Goal: Information Seeking & Learning: Learn about a topic

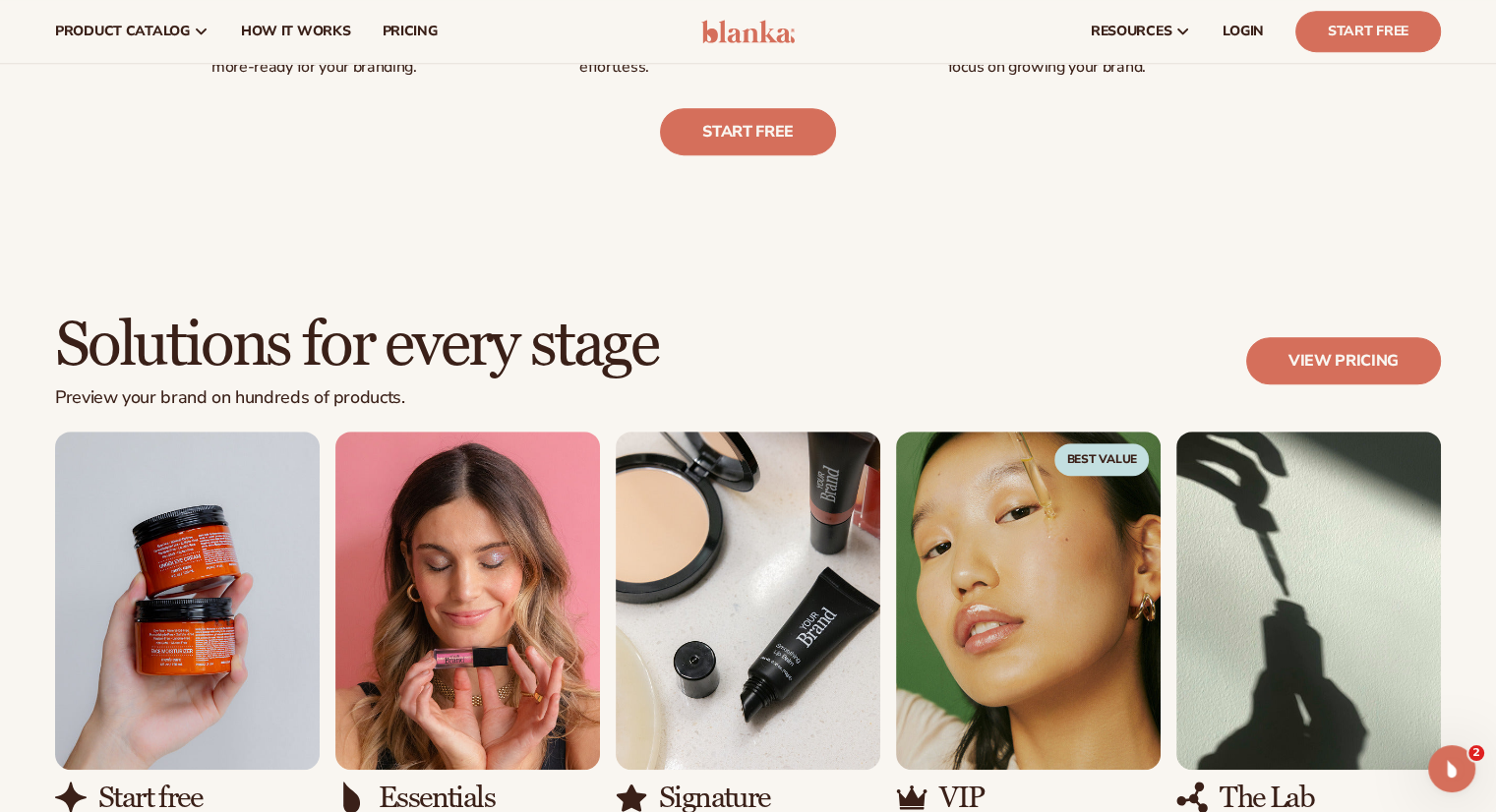
scroll to position [786, 0]
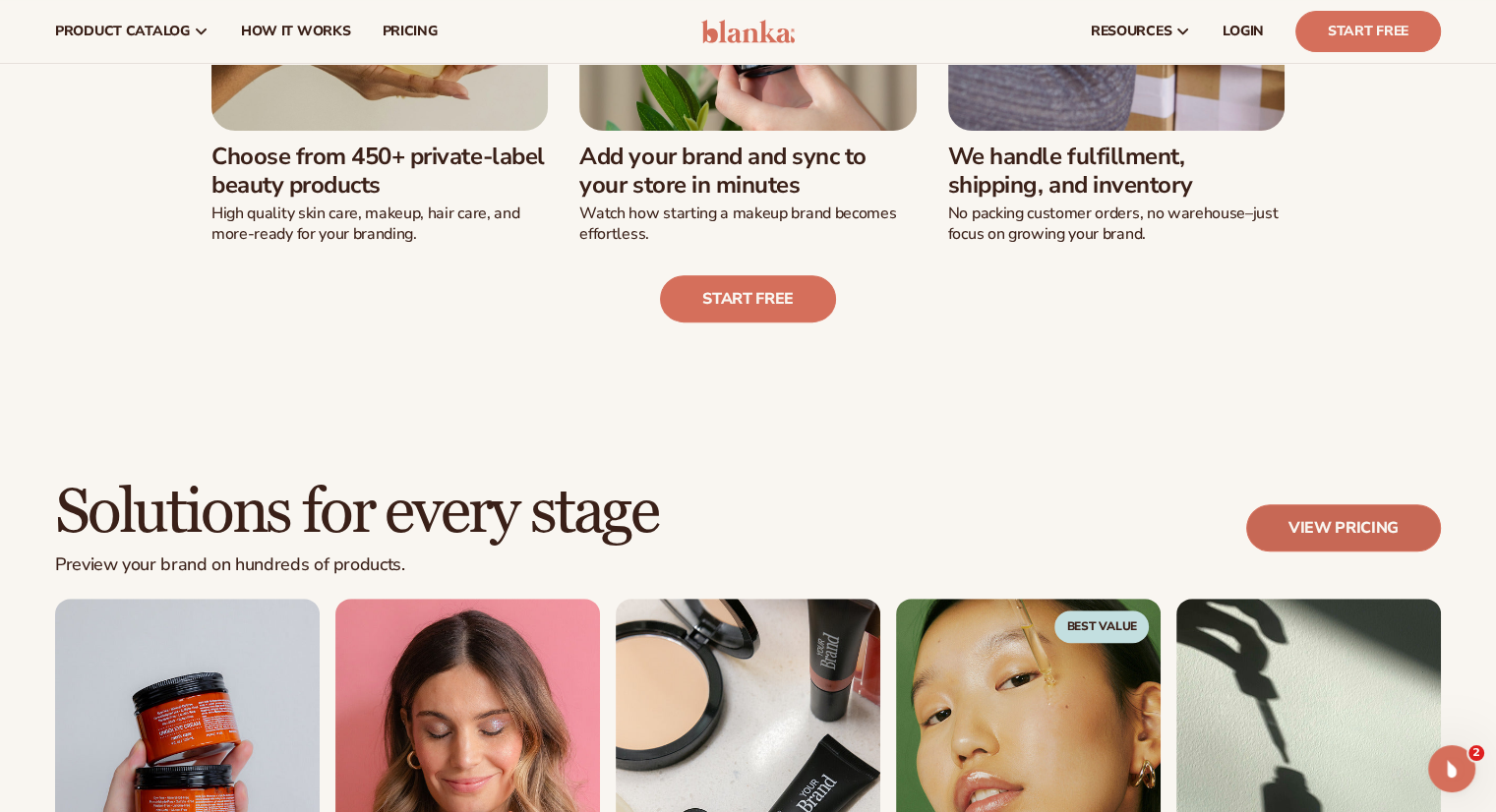
click at [1337, 521] on link "View pricing" at bounding box center [1343, 528] width 195 height 48
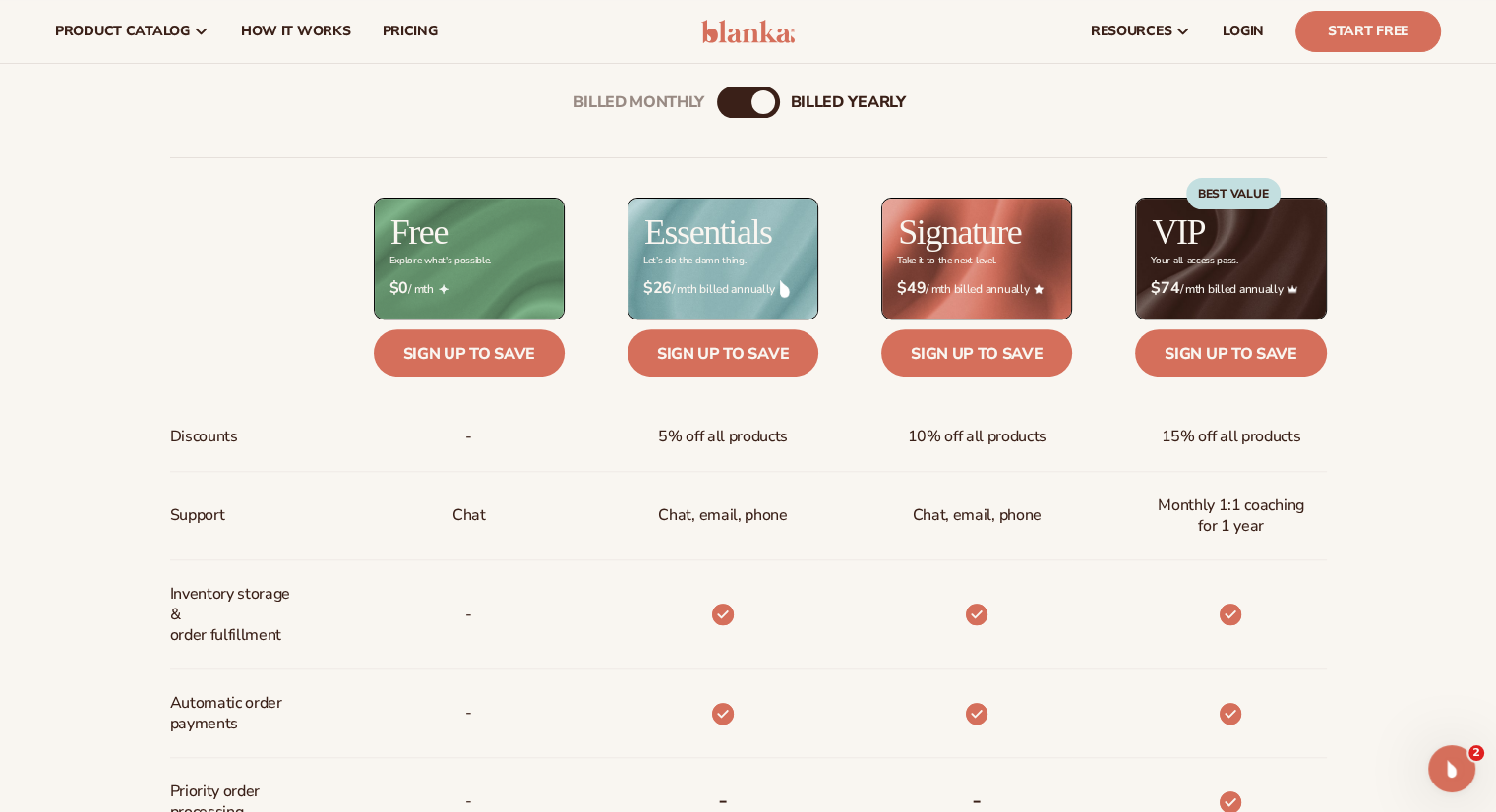
scroll to position [688, 0]
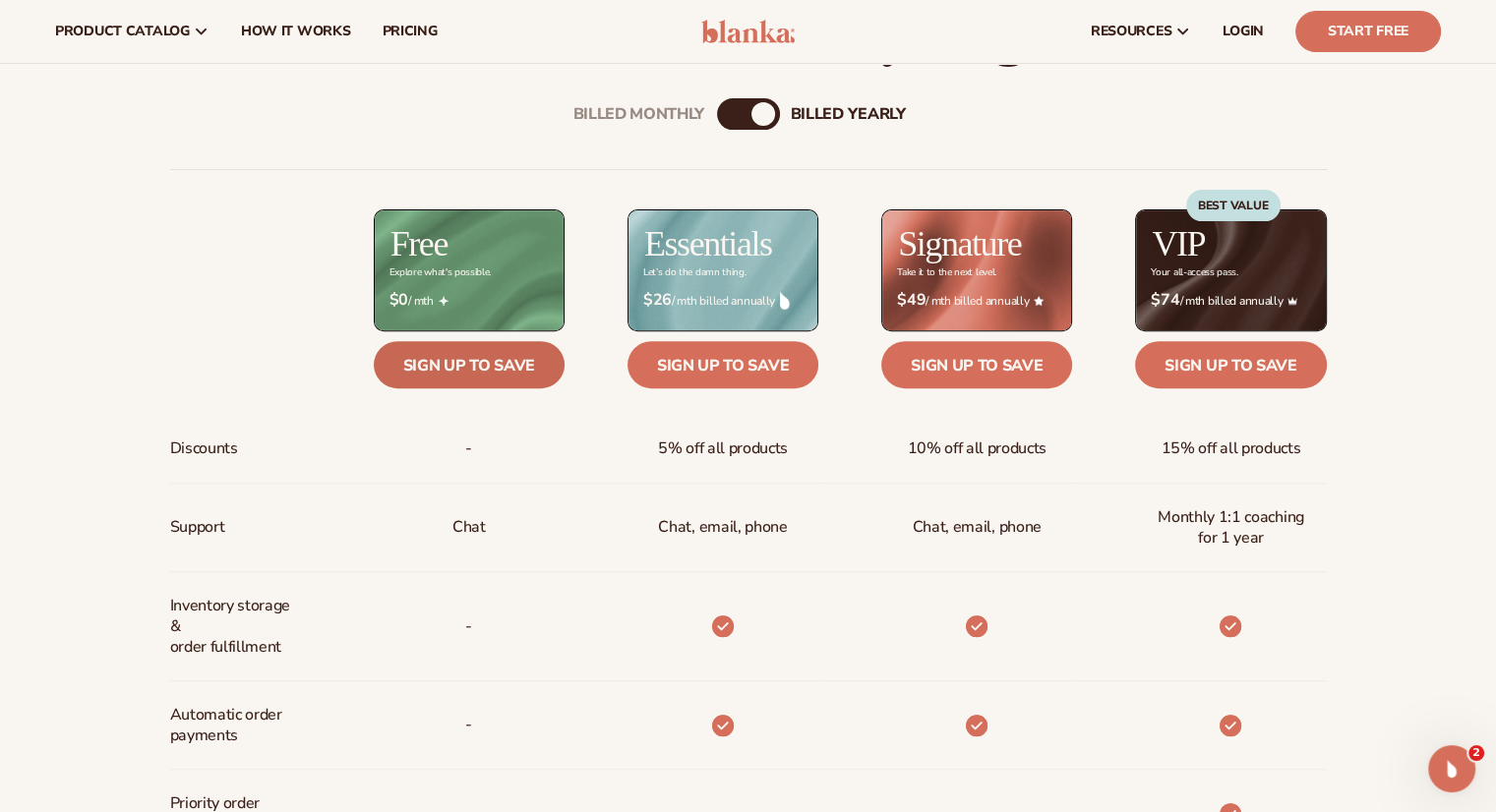
click at [511, 368] on link "Sign up to save" at bounding box center [469, 364] width 191 height 48
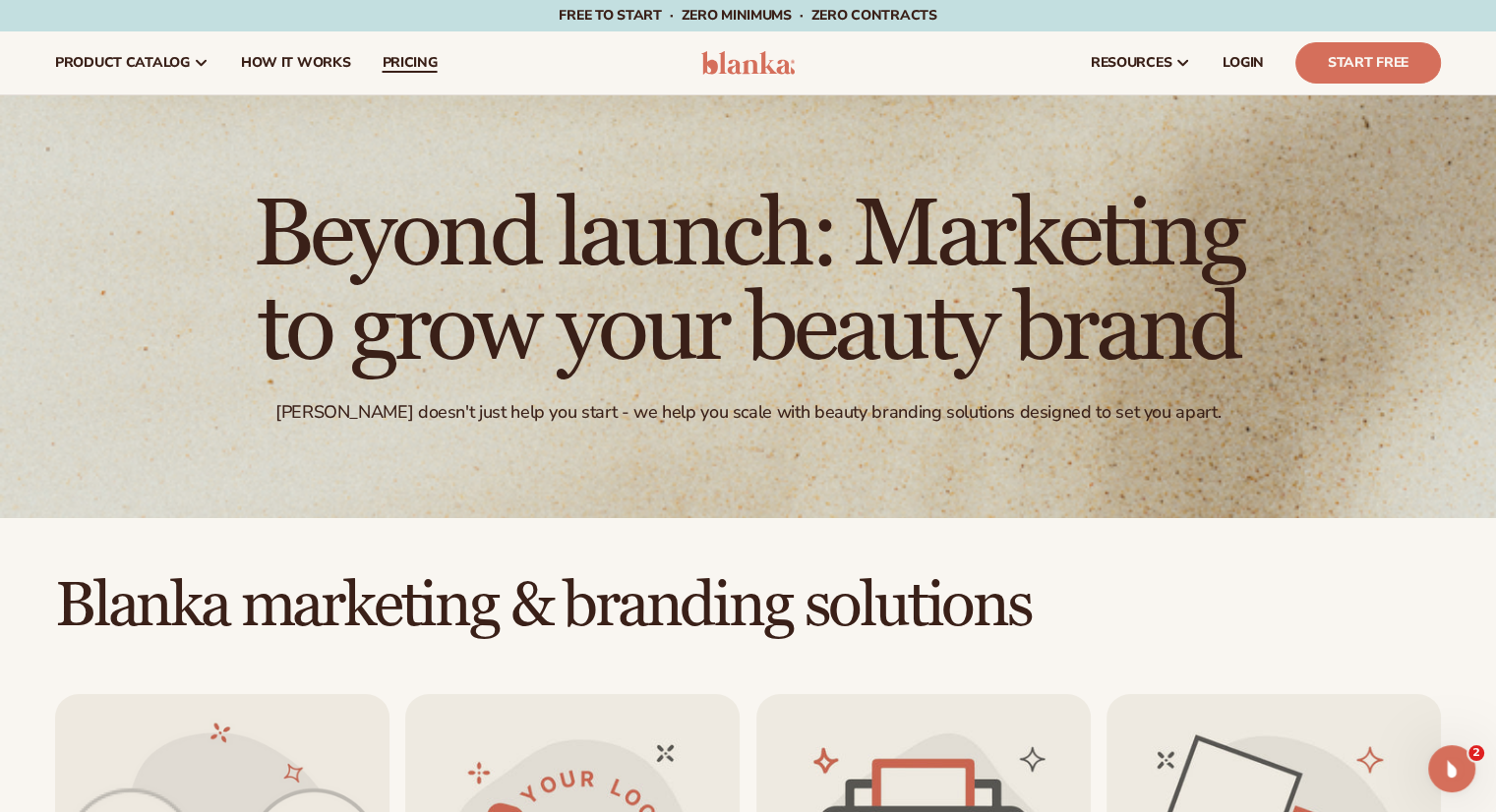
click at [381, 62] on span "pricing" at bounding box center [409, 63] width 55 height 16
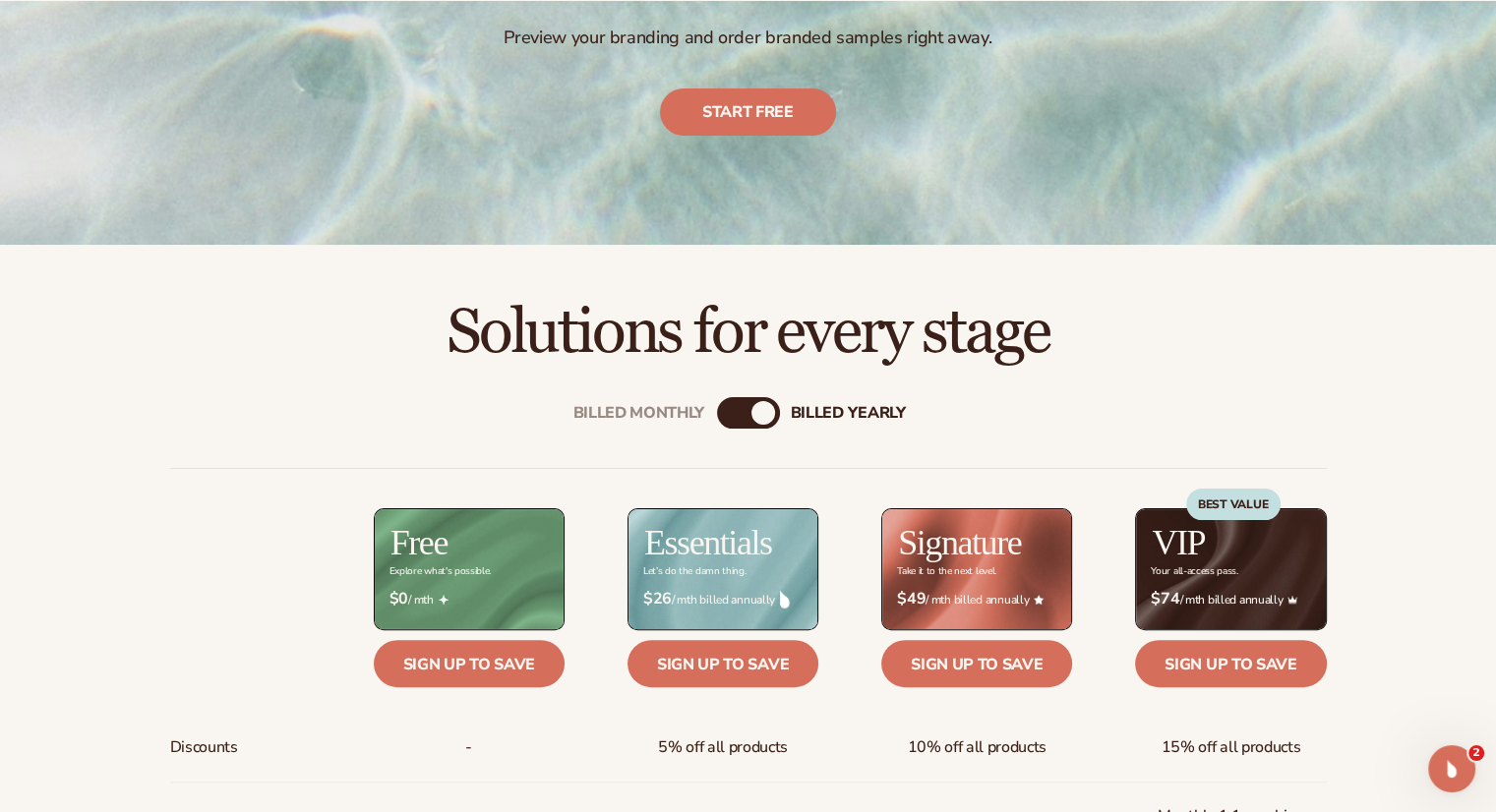
scroll to position [393, 0]
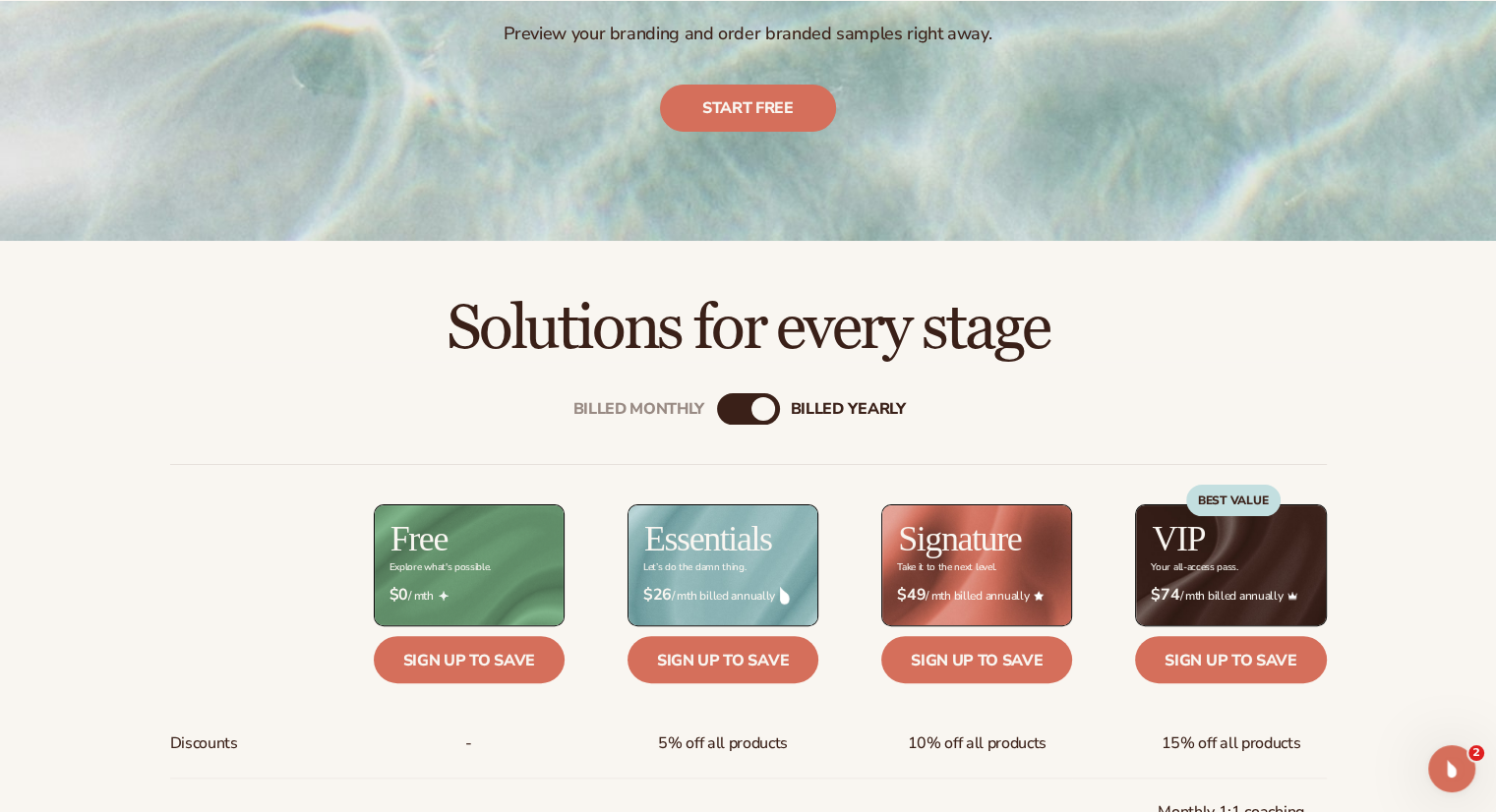
click at [733, 410] on div "Billed Monthly" at bounding box center [729, 409] width 24 height 24
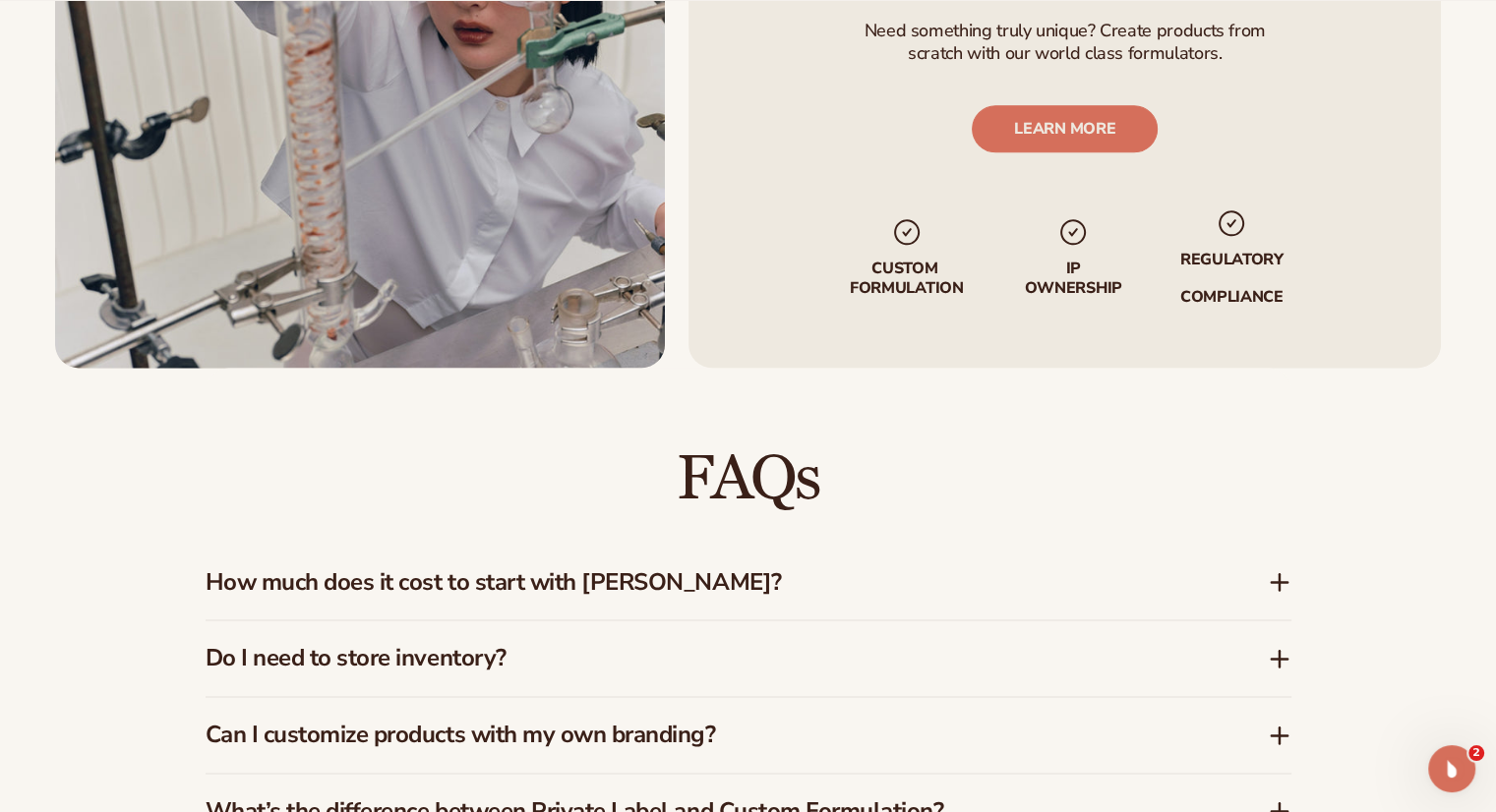
scroll to position [2556, 0]
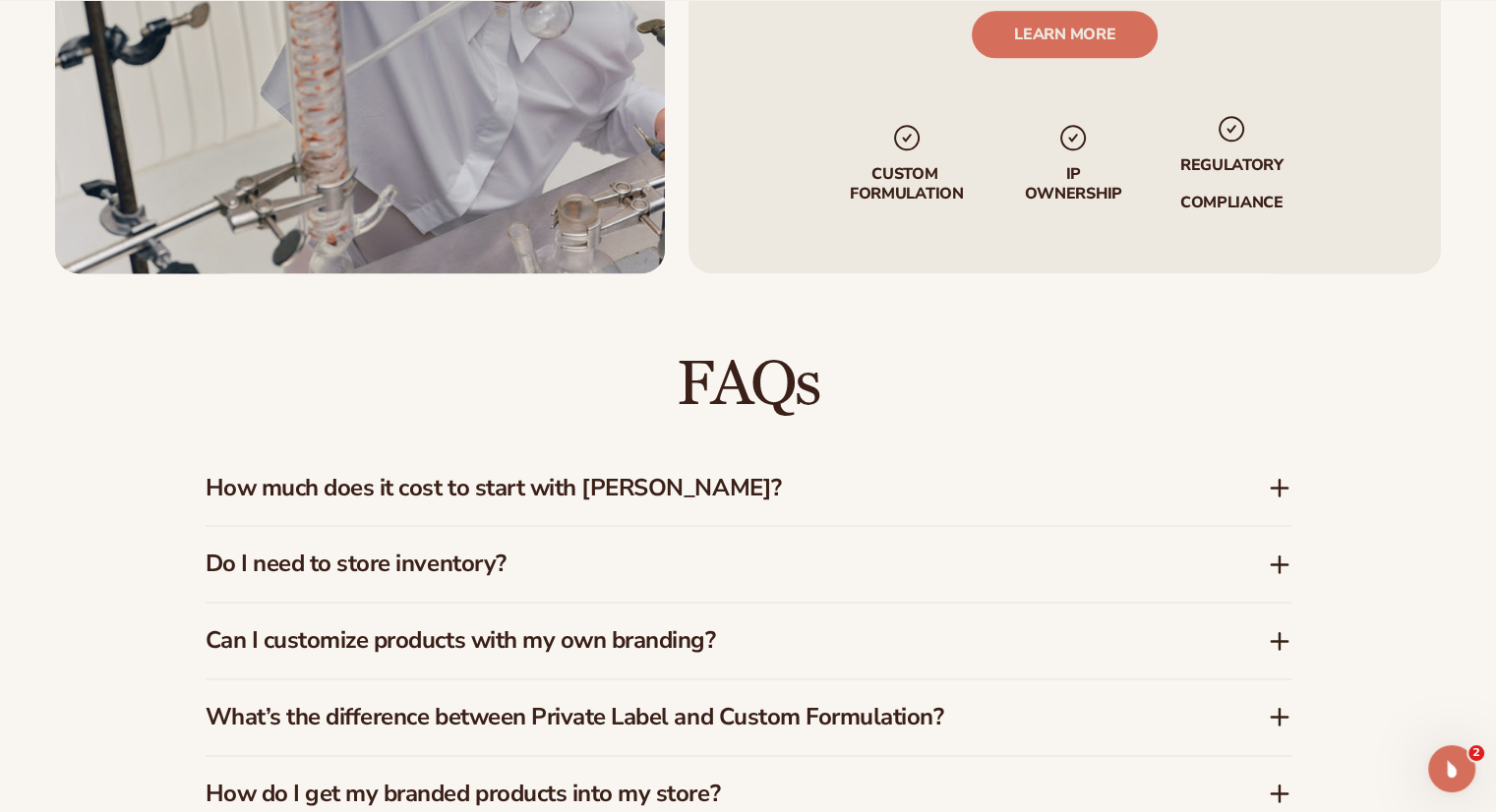
click at [1279, 489] on icon at bounding box center [1279, 487] width 0 height 16
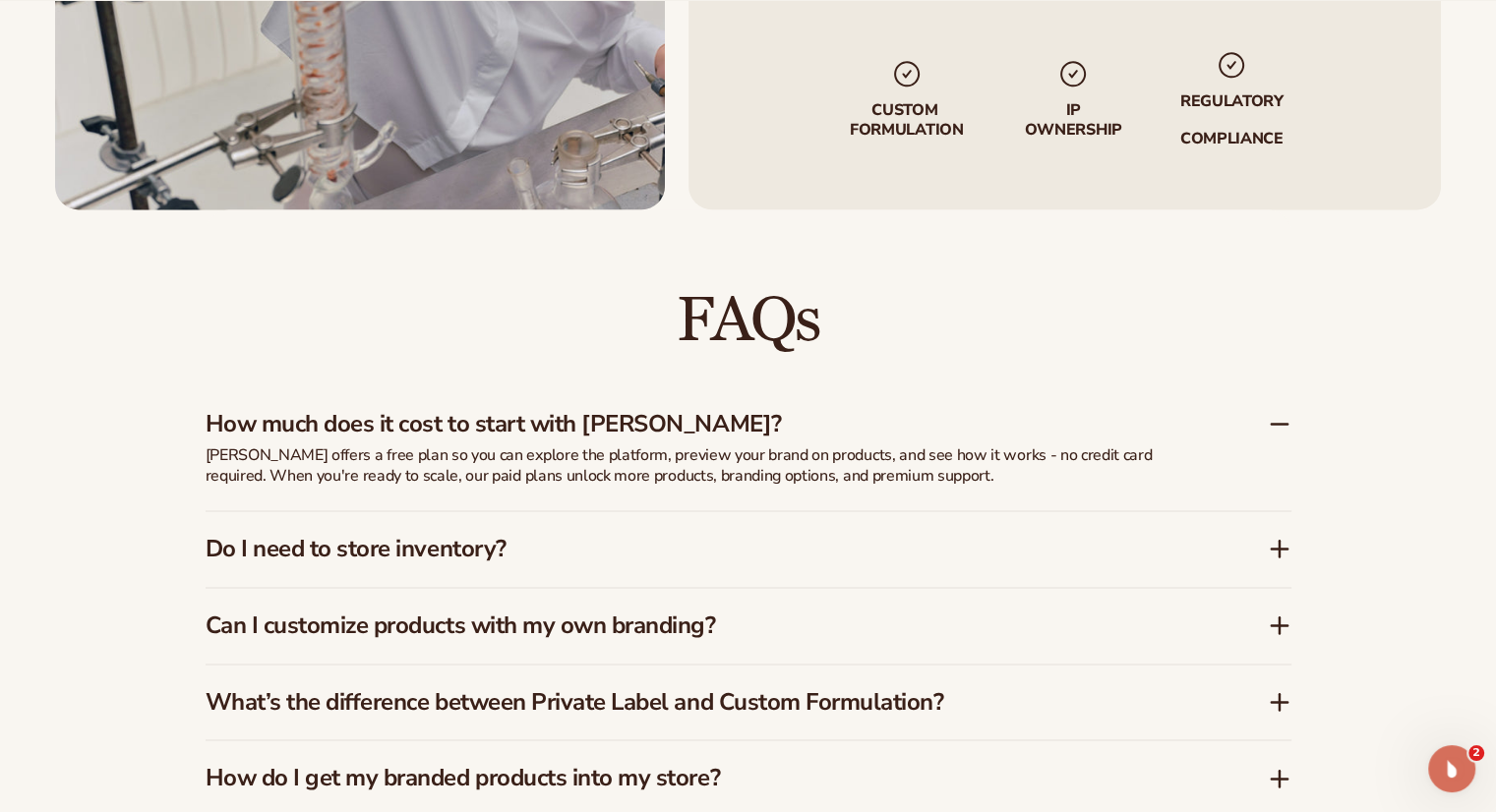
scroll to position [2654, 0]
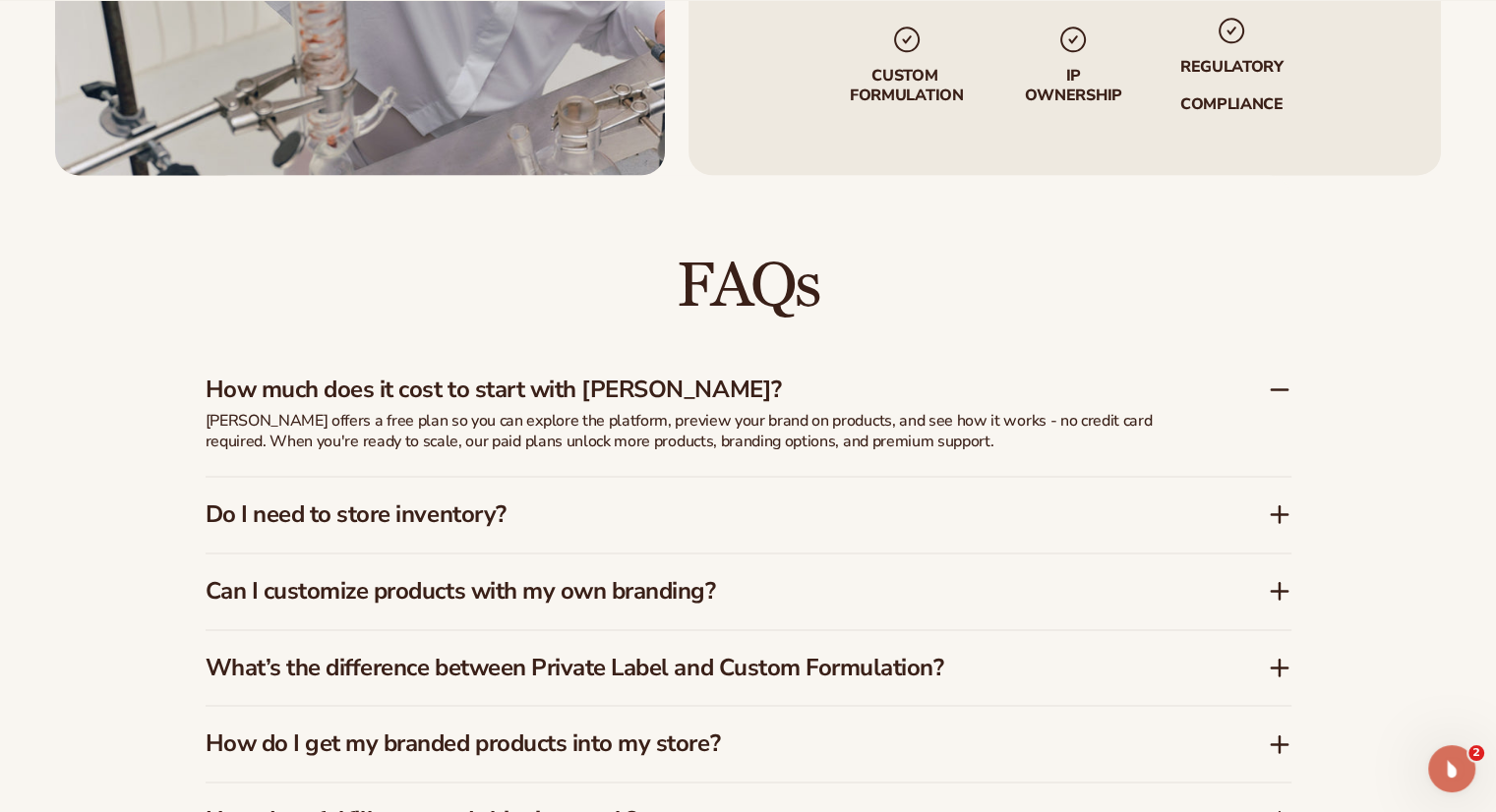
click at [1283, 512] on icon at bounding box center [1279, 514] width 24 height 24
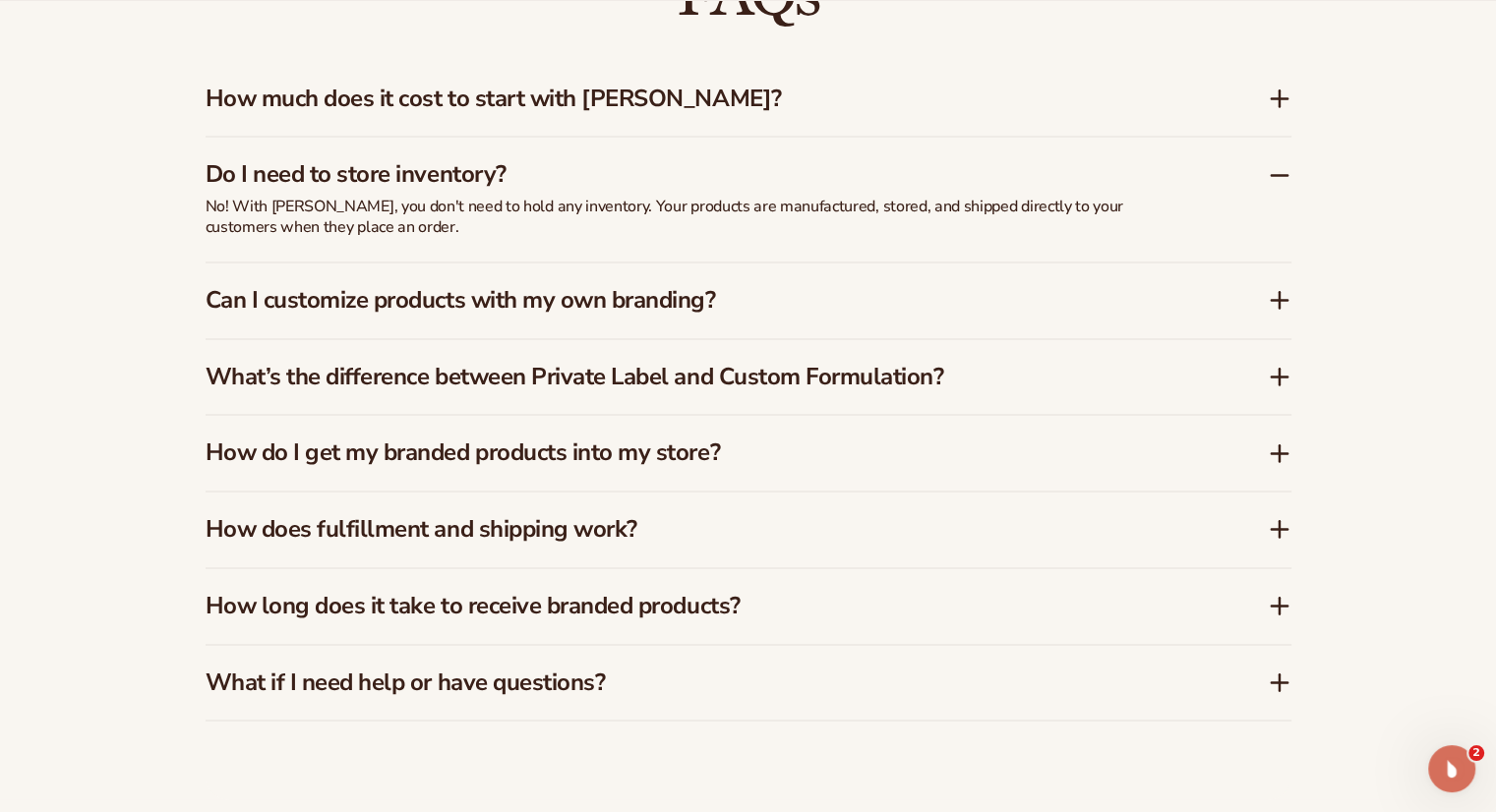
scroll to position [2949, 0]
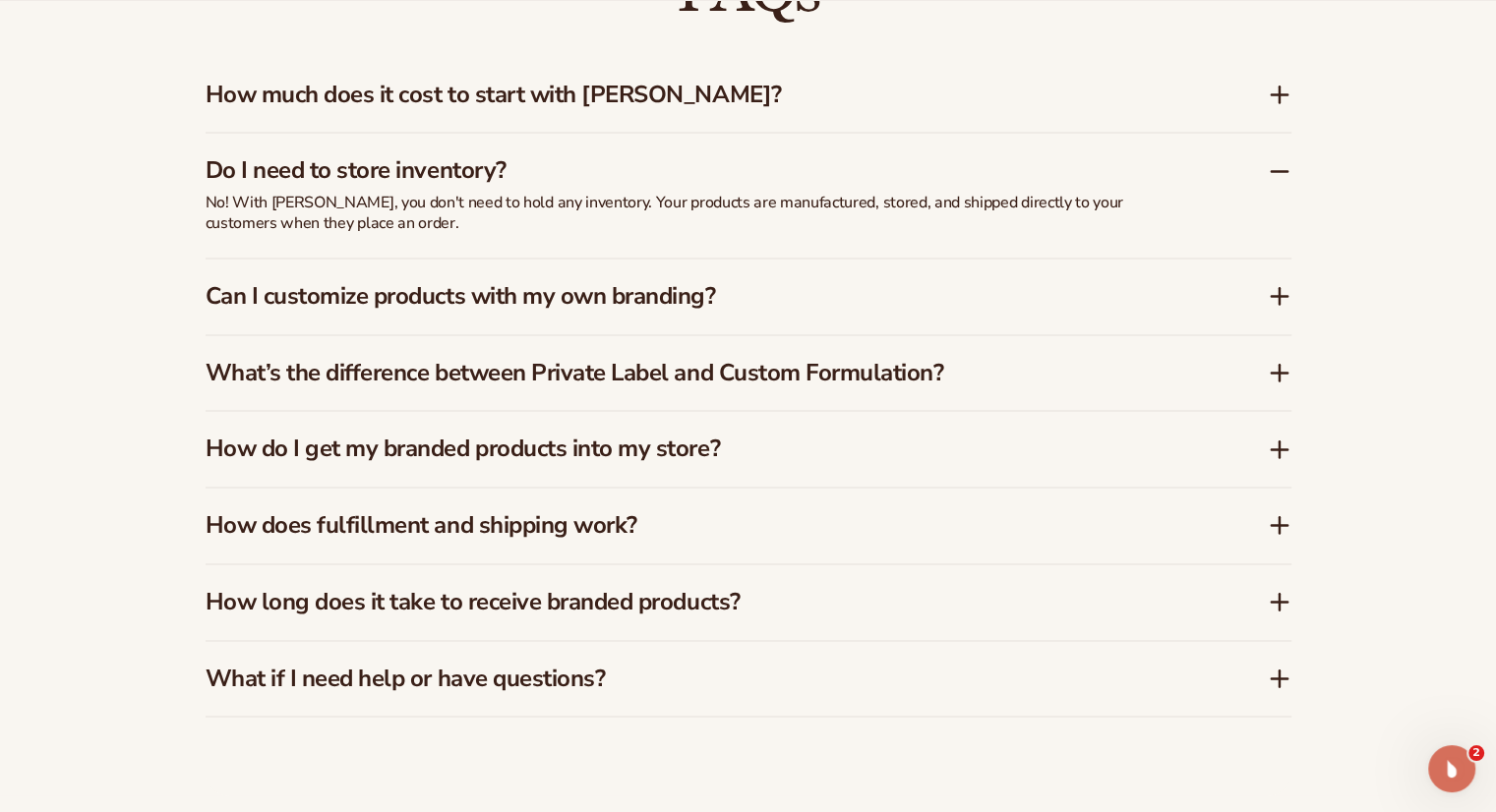
click at [1275, 302] on icon at bounding box center [1279, 296] width 24 height 24
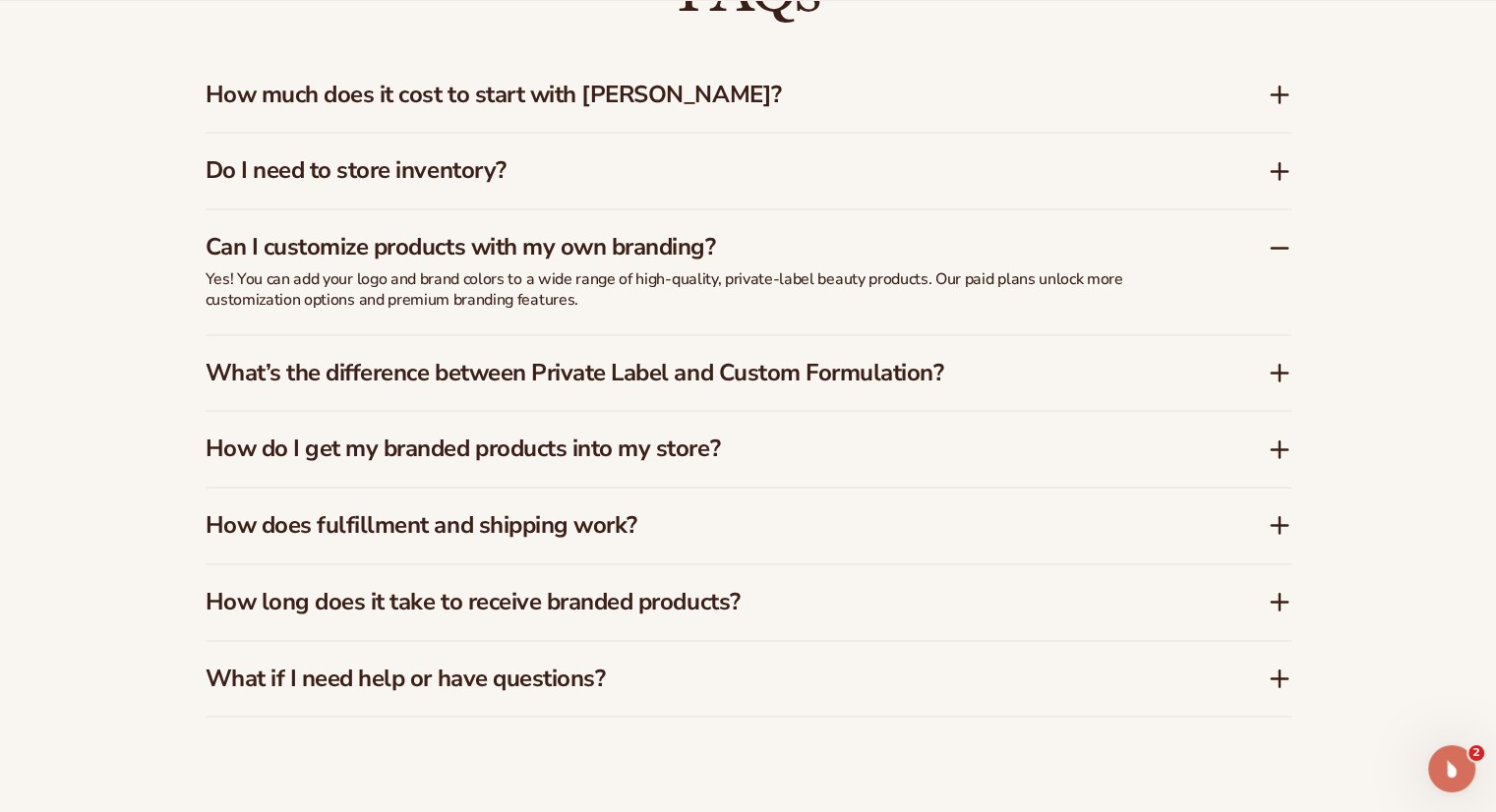
click at [1284, 372] on icon at bounding box center [1279, 372] width 24 height 24
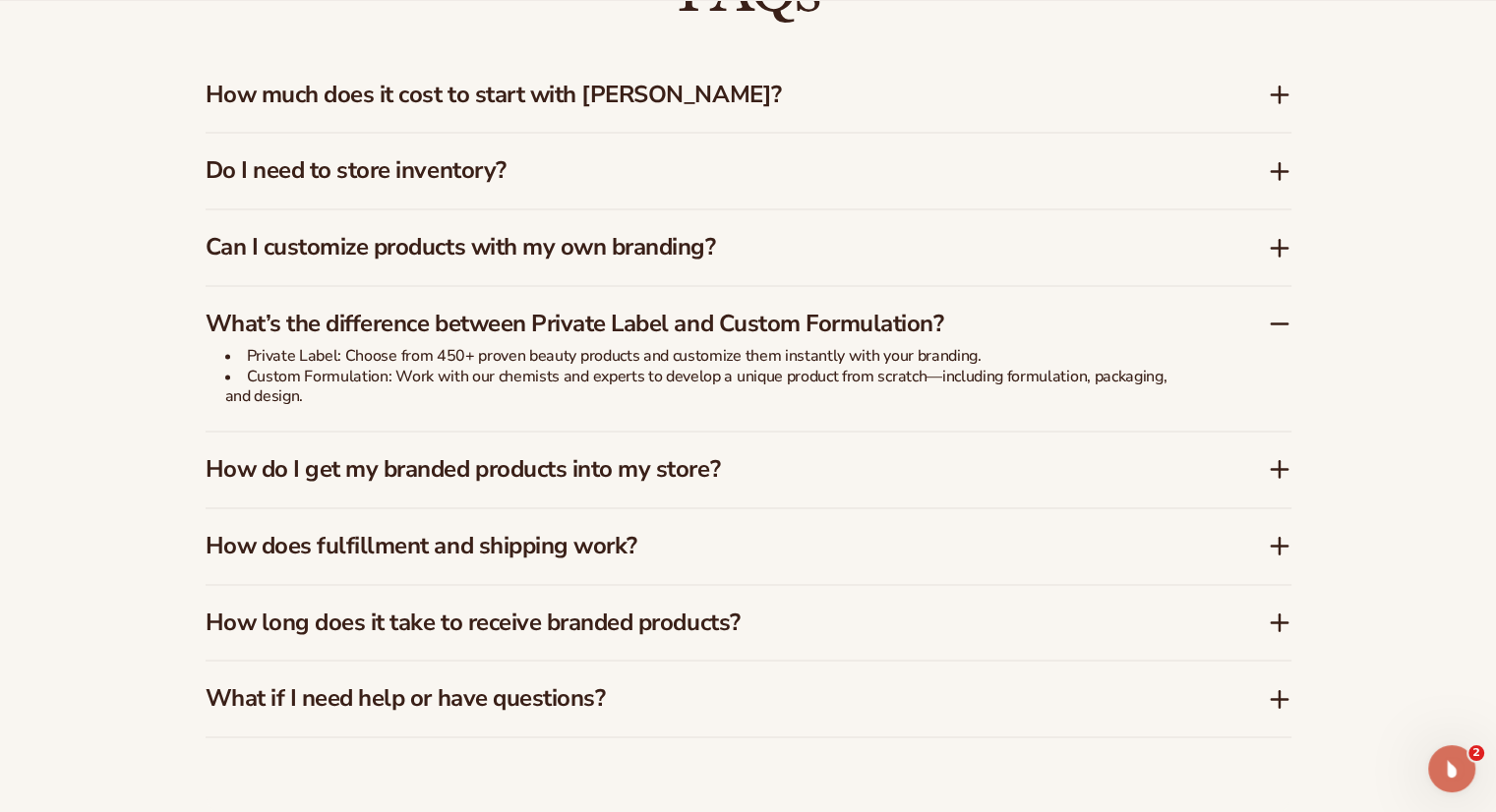
scroll to position [3047, 0]
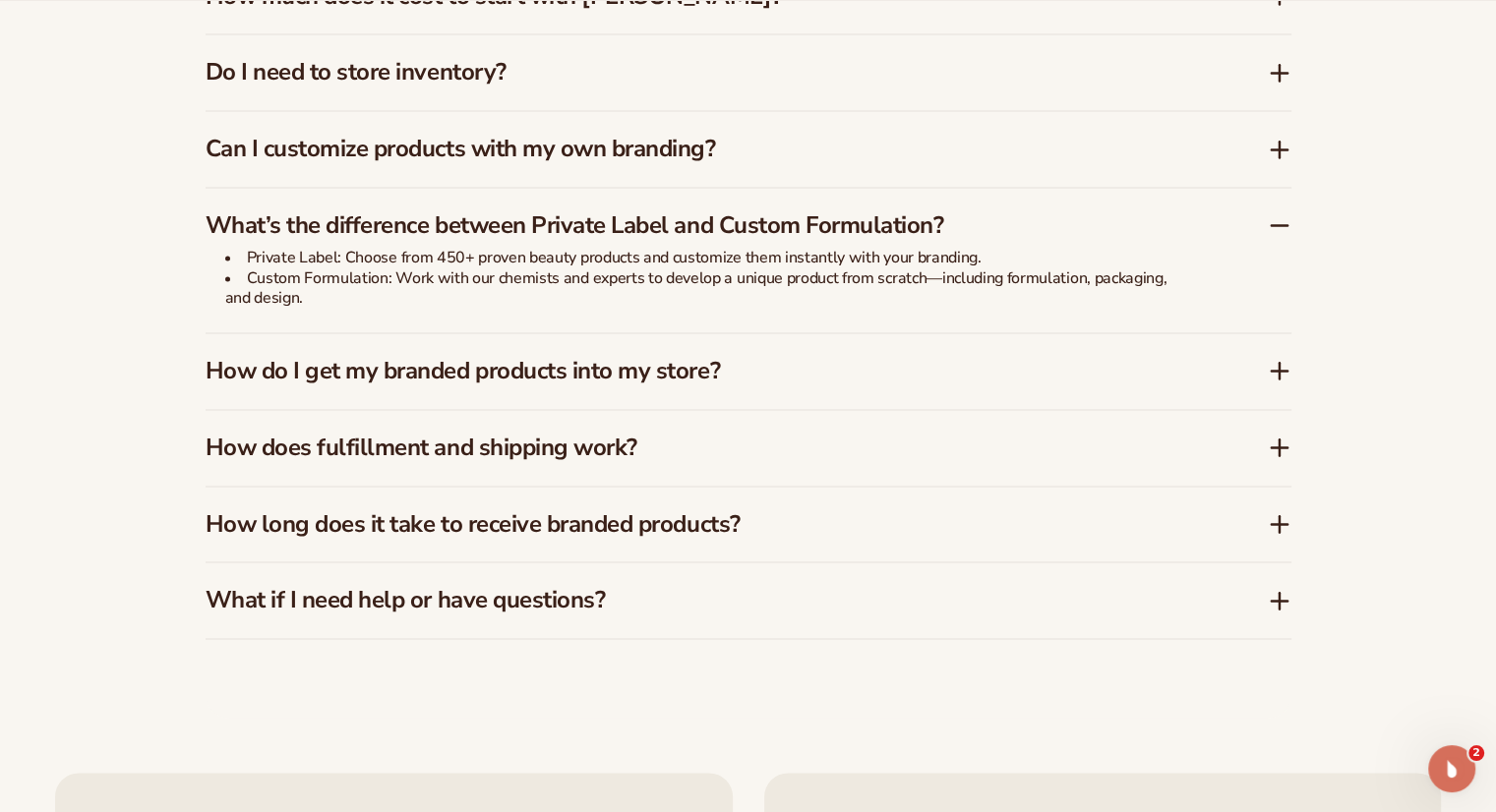
click at [1276, 370] on icon at bounding box center [1279, 370] width 16 height 0
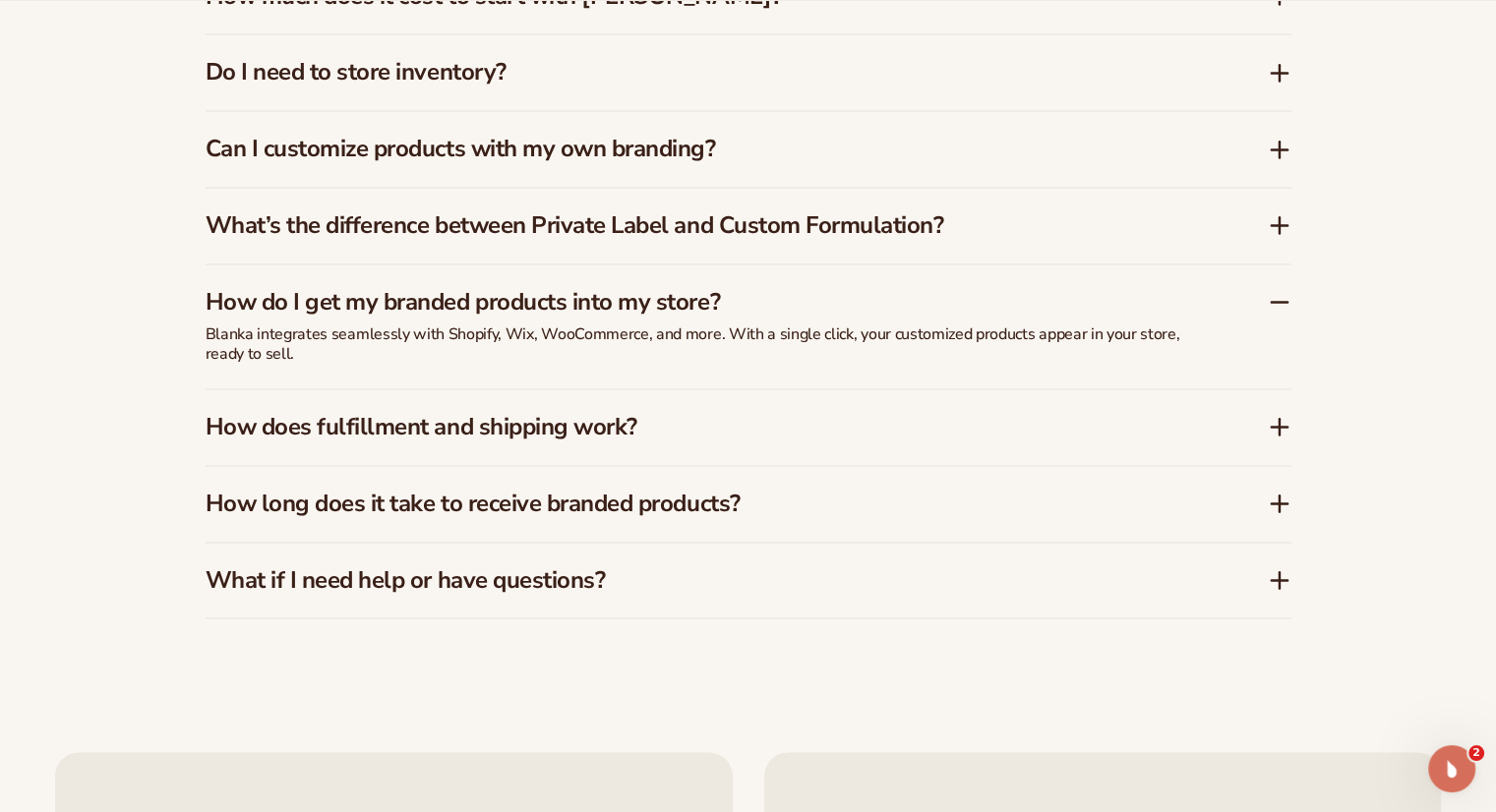
click at [1271, 430] on icon at bounding box center [1279, 427] width 24 height 24
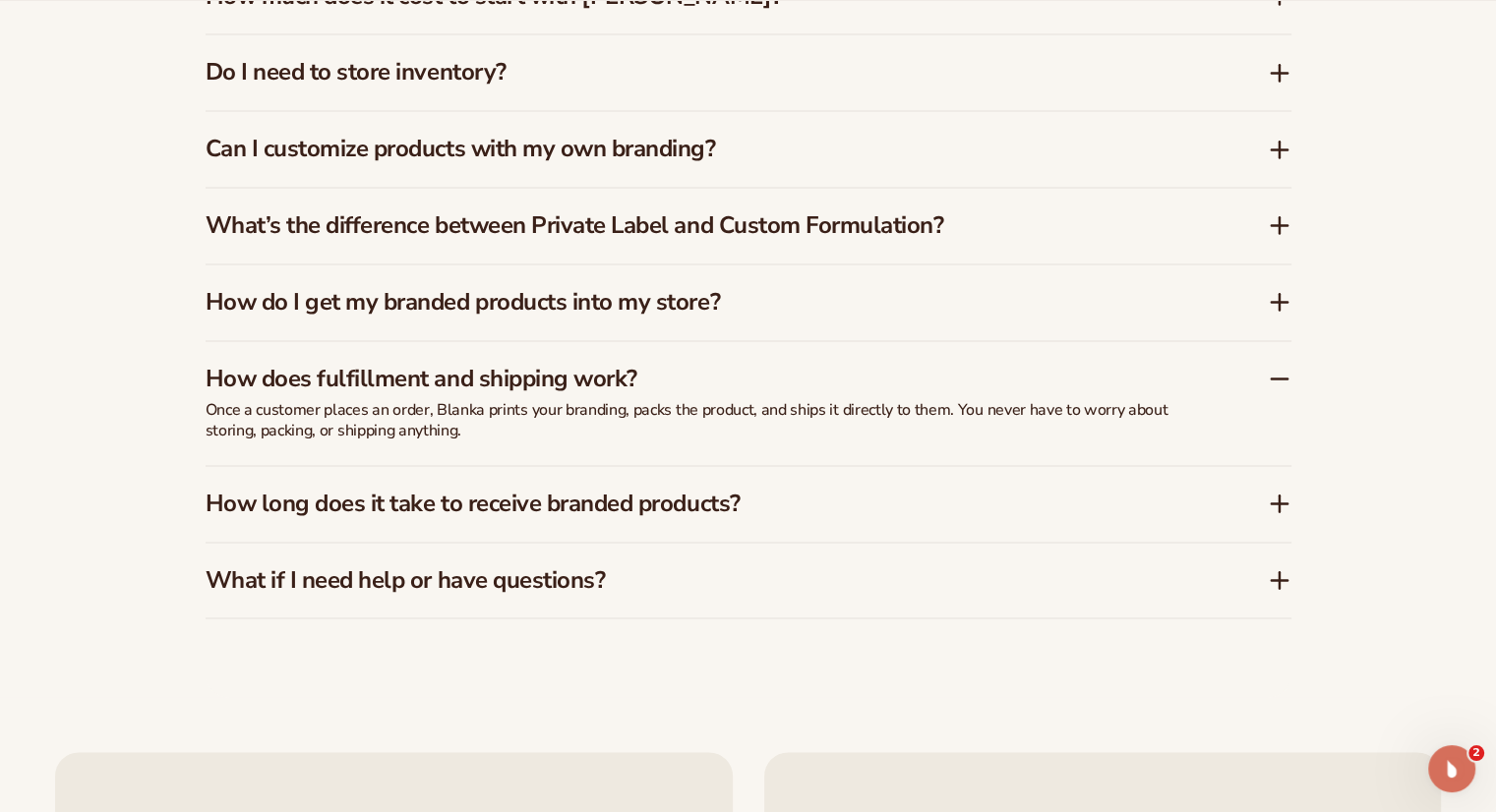
click at [1286, 504] on icon at bounding box center [1279, 503] width 24 height 24
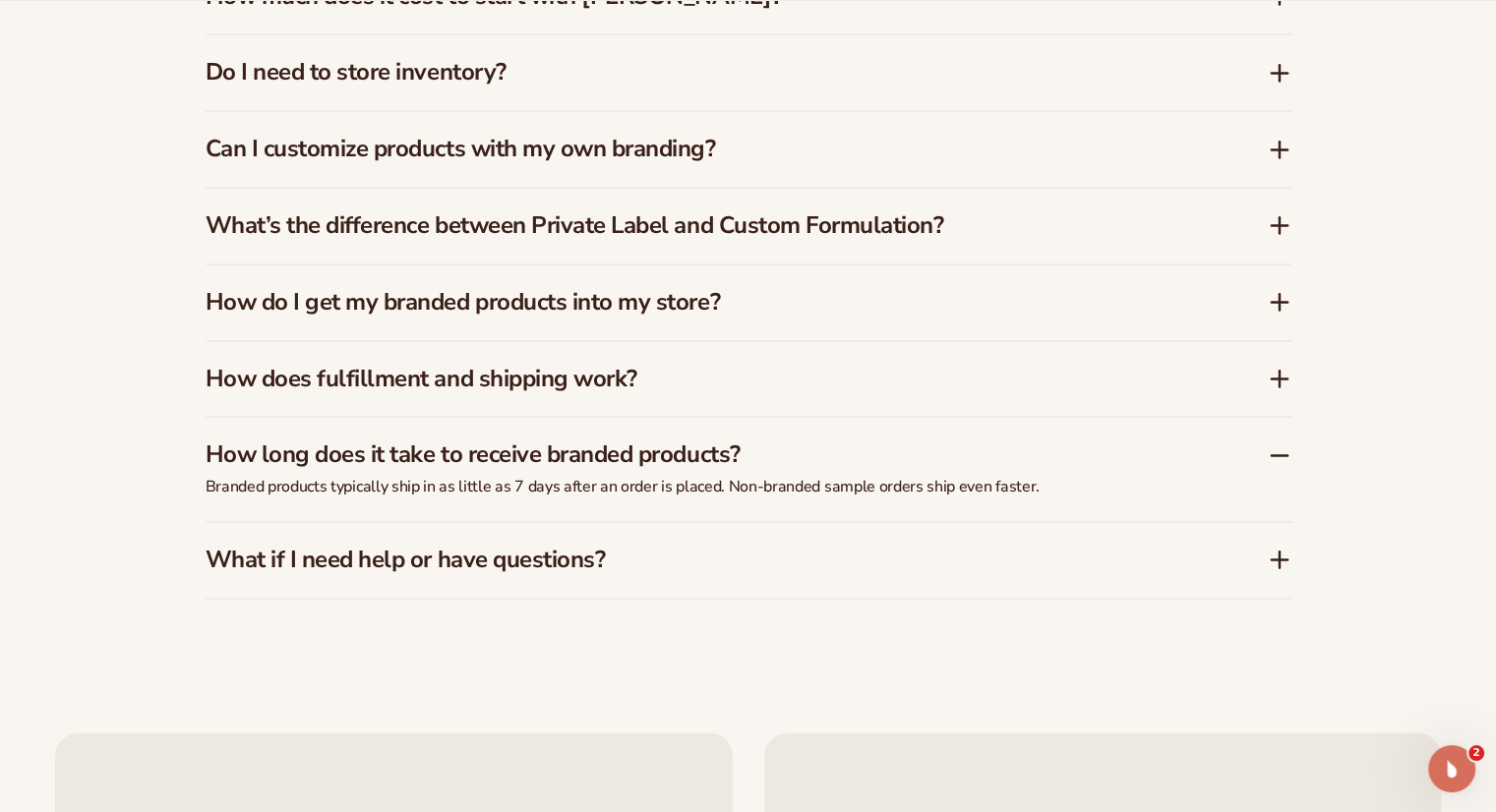
click at [1288, 552] on icon at bounding box center [1279, 559] width 24 height 24
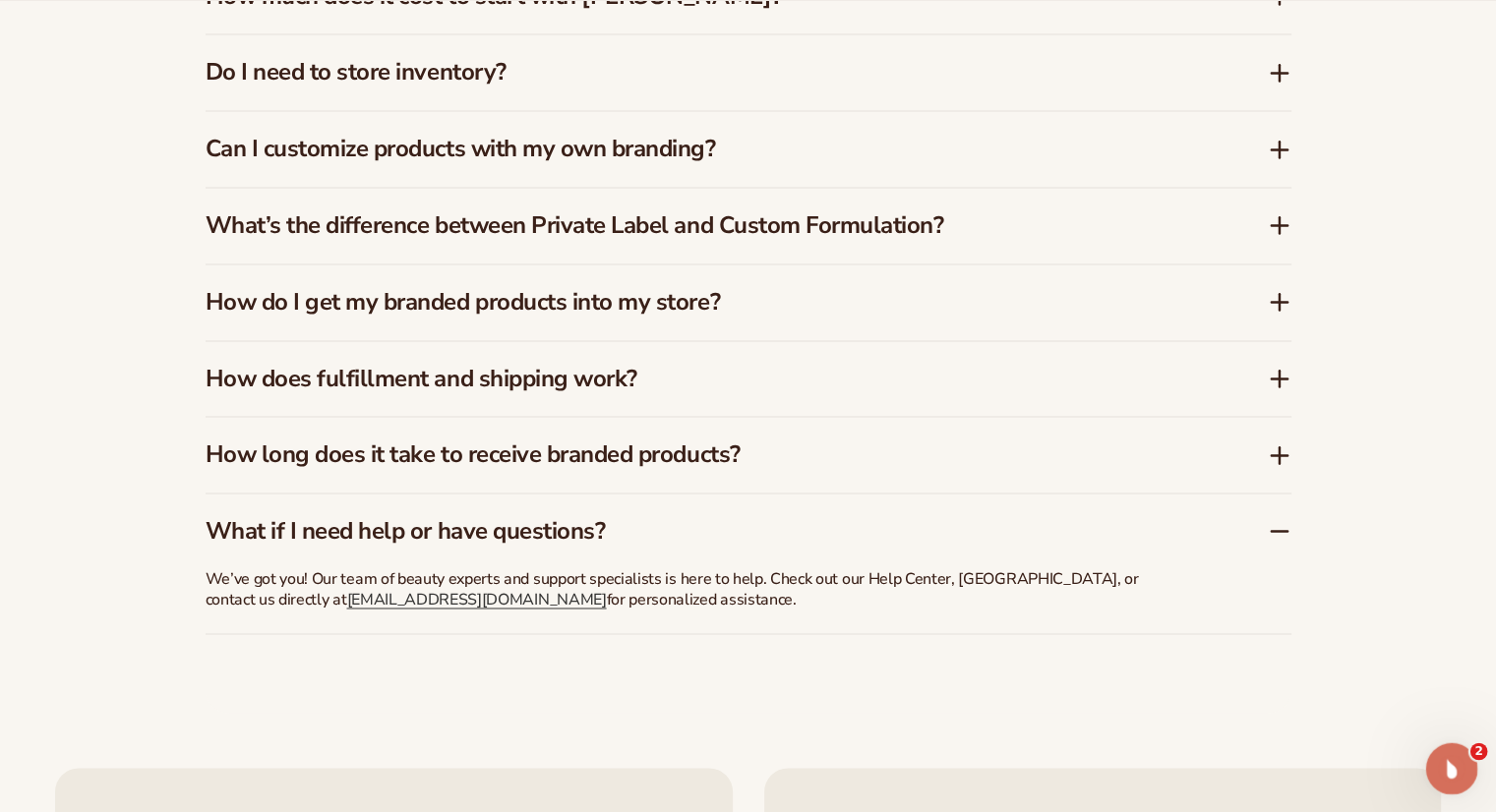
click at [1450, 758] on icon "Open Intercom Messenger" at bounding box center [1448, 765] width 33 height 33
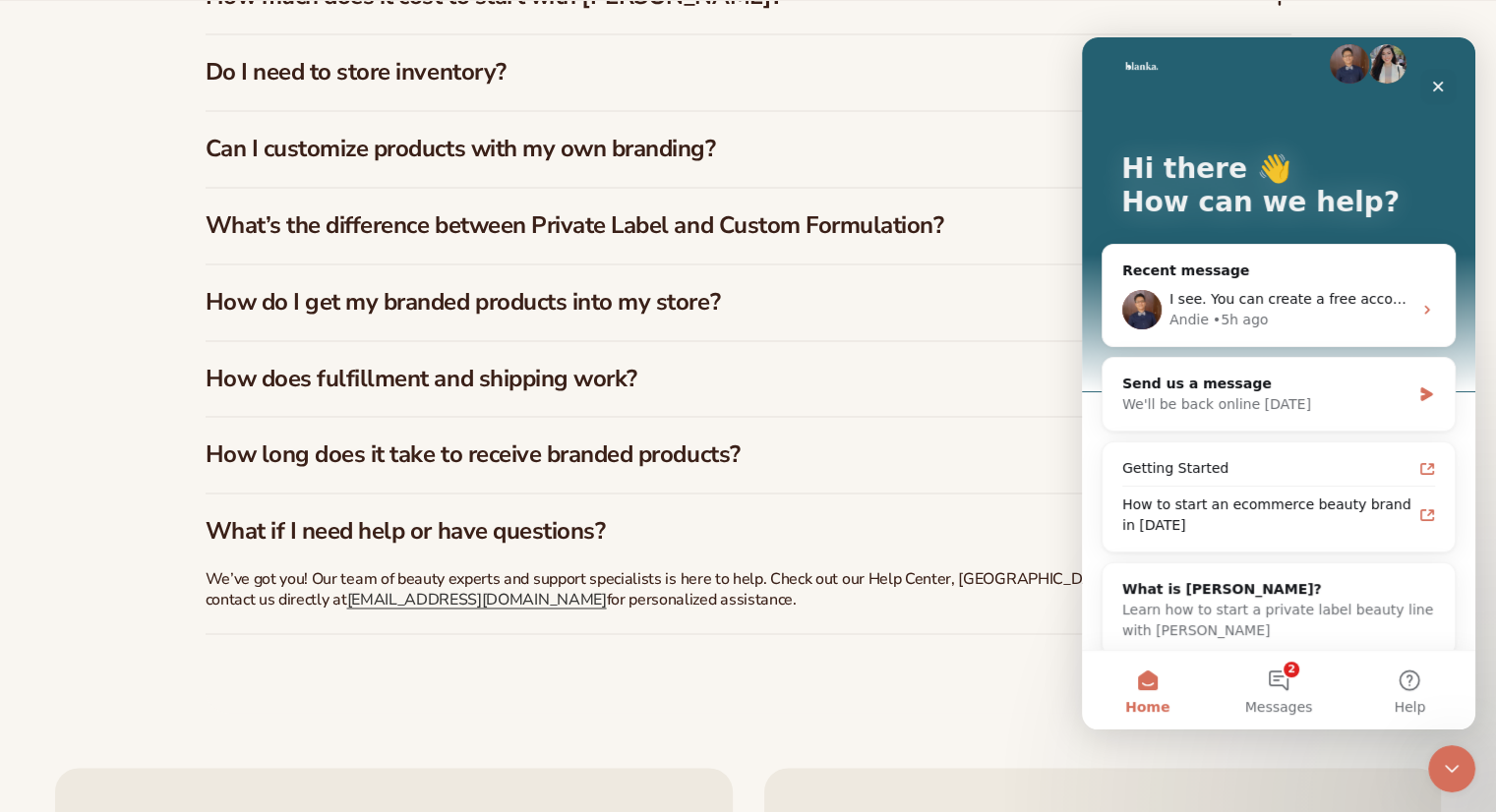
scroll to position [40, 0]
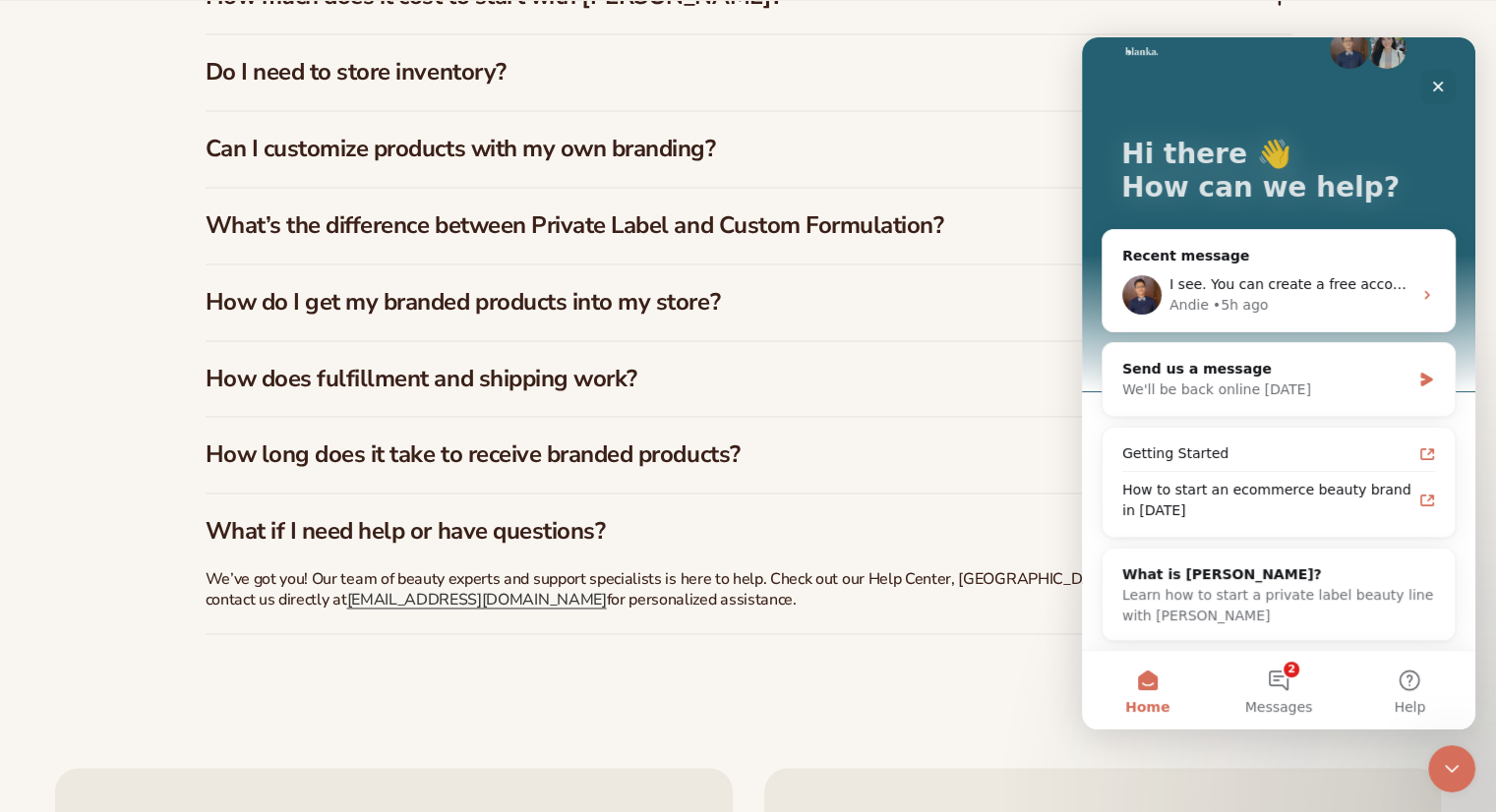
click at [944, 651] on div "FAQs How much does it cost to start with Blanka? Blanka offers a free plan so y…" at bounding box center [748, 248] width 1086 height 931
